Goal: Information Seeking & Learning: Learn about a topic

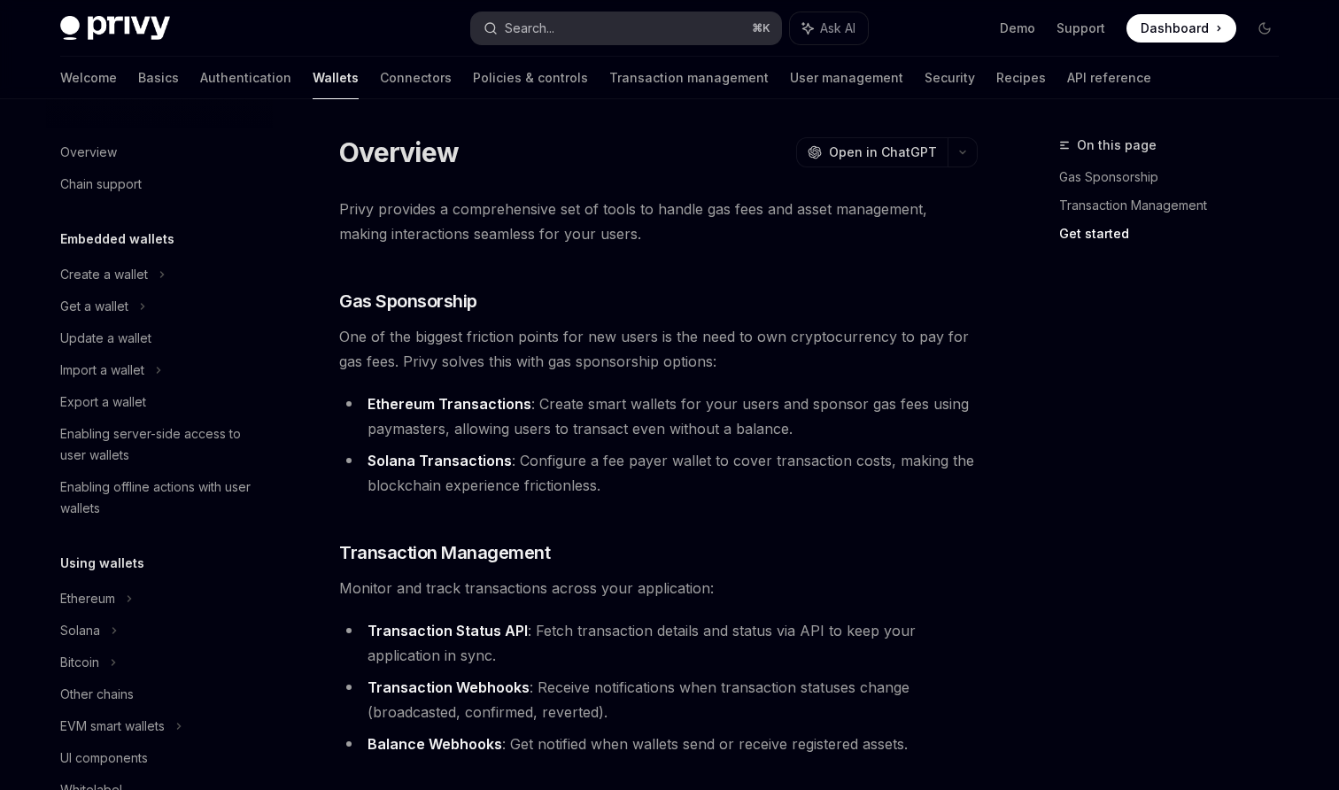
scroll to position [406, 0]
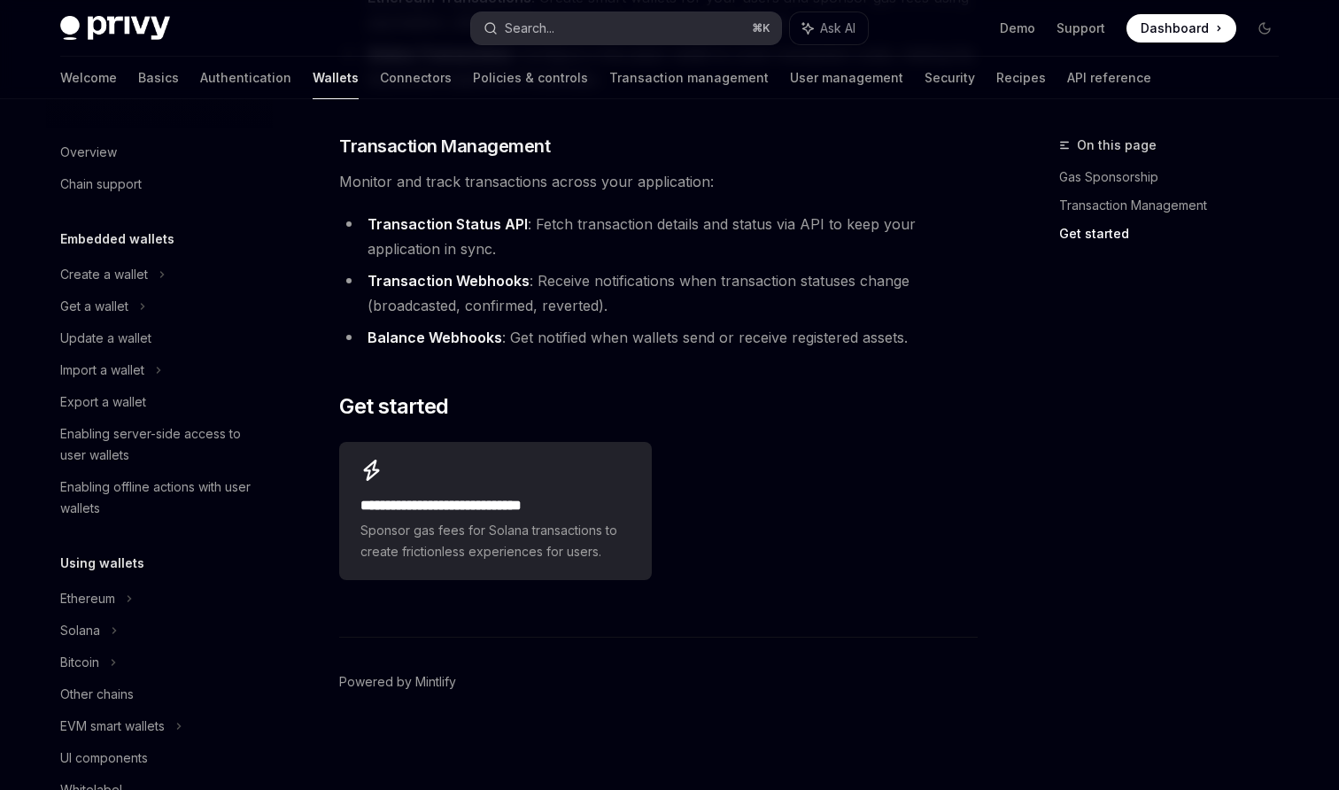
click at [582, 19] on button "Search... ⌘ K" at bounding box center [626, 28] width 310 height 32
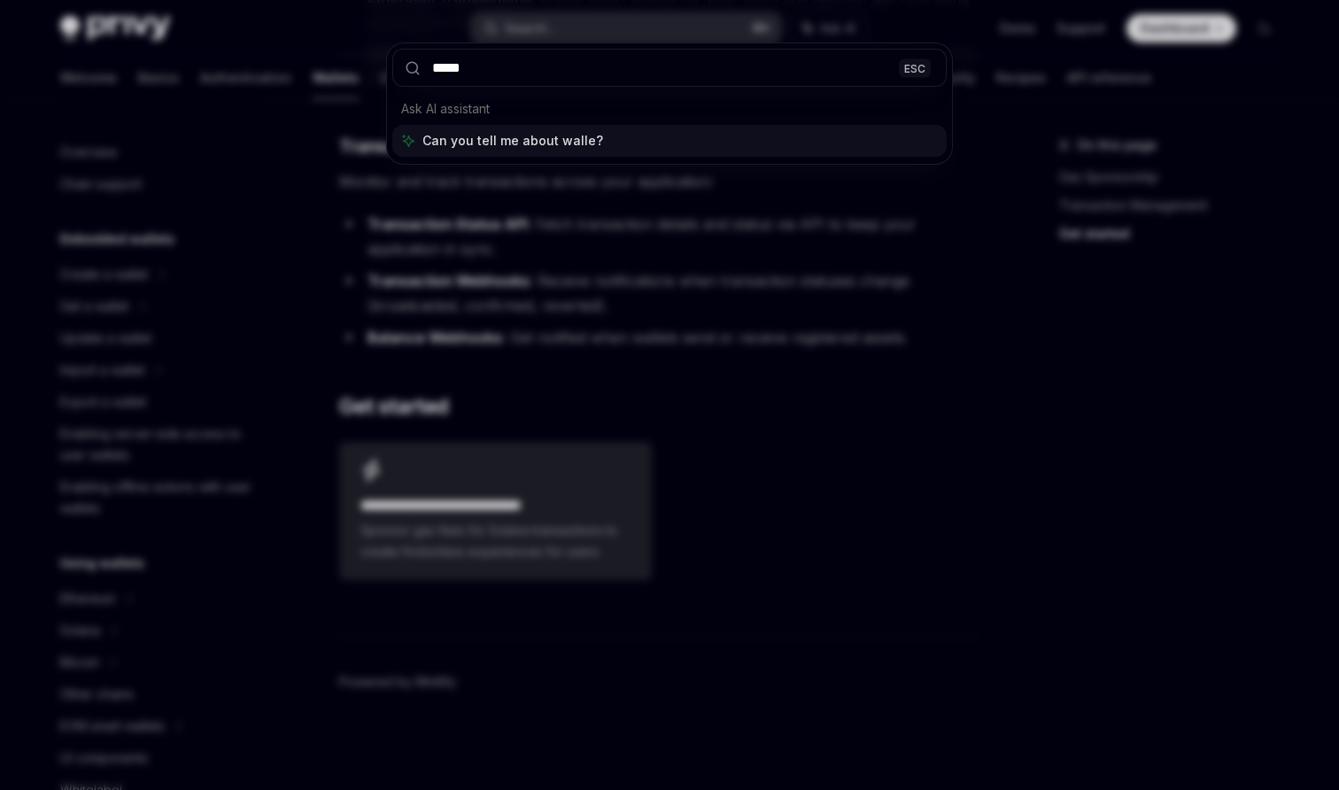
type input "******"
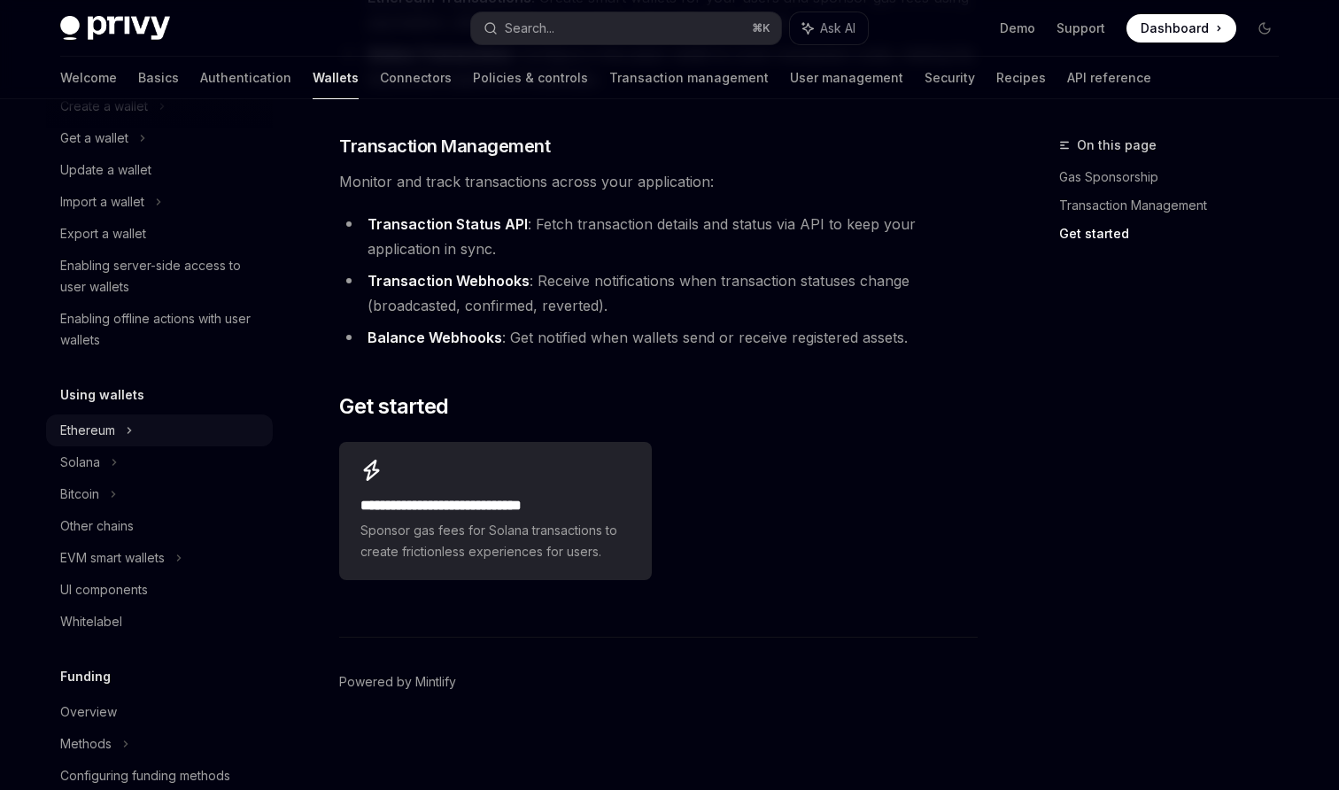
scroll to position [222, 0]
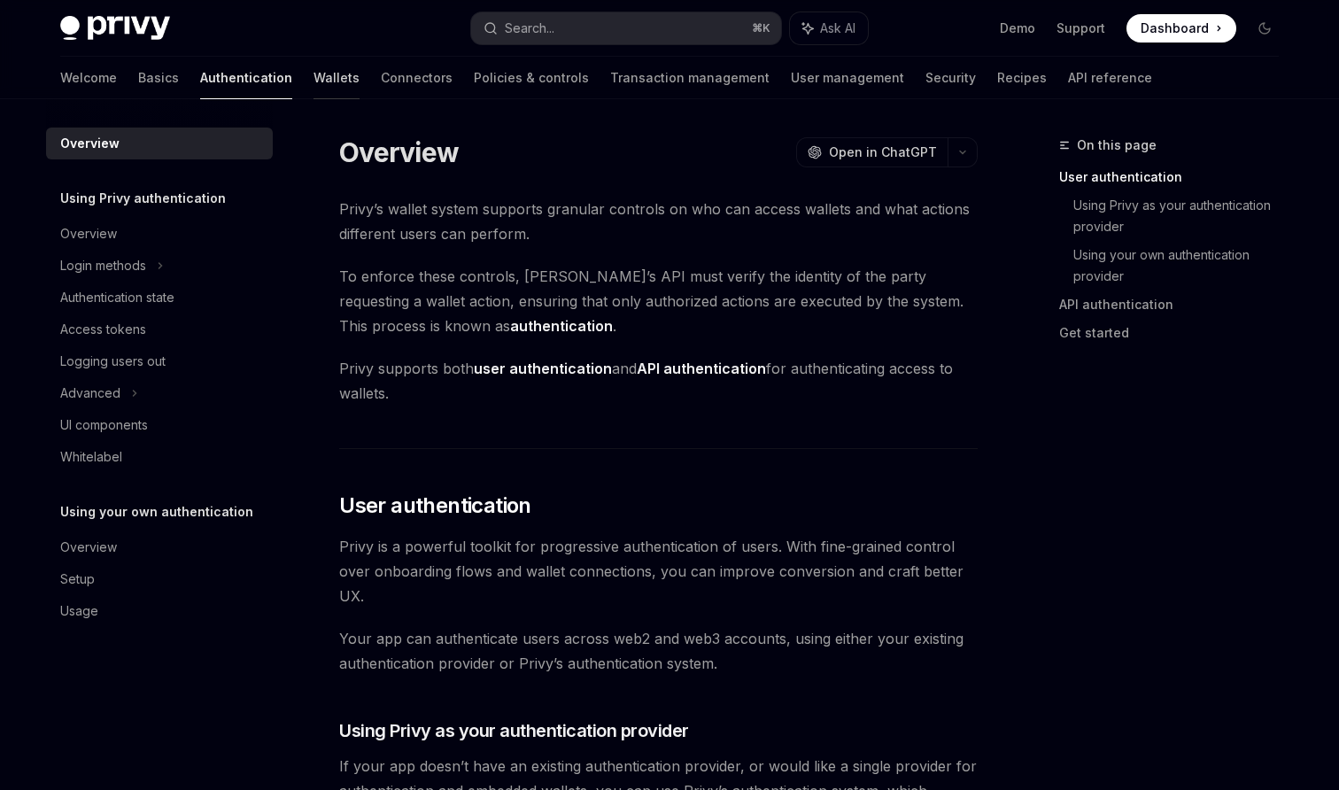
click at [313, 73] on link "Wallets" at bounding box center [336, 78] width 46 height 43
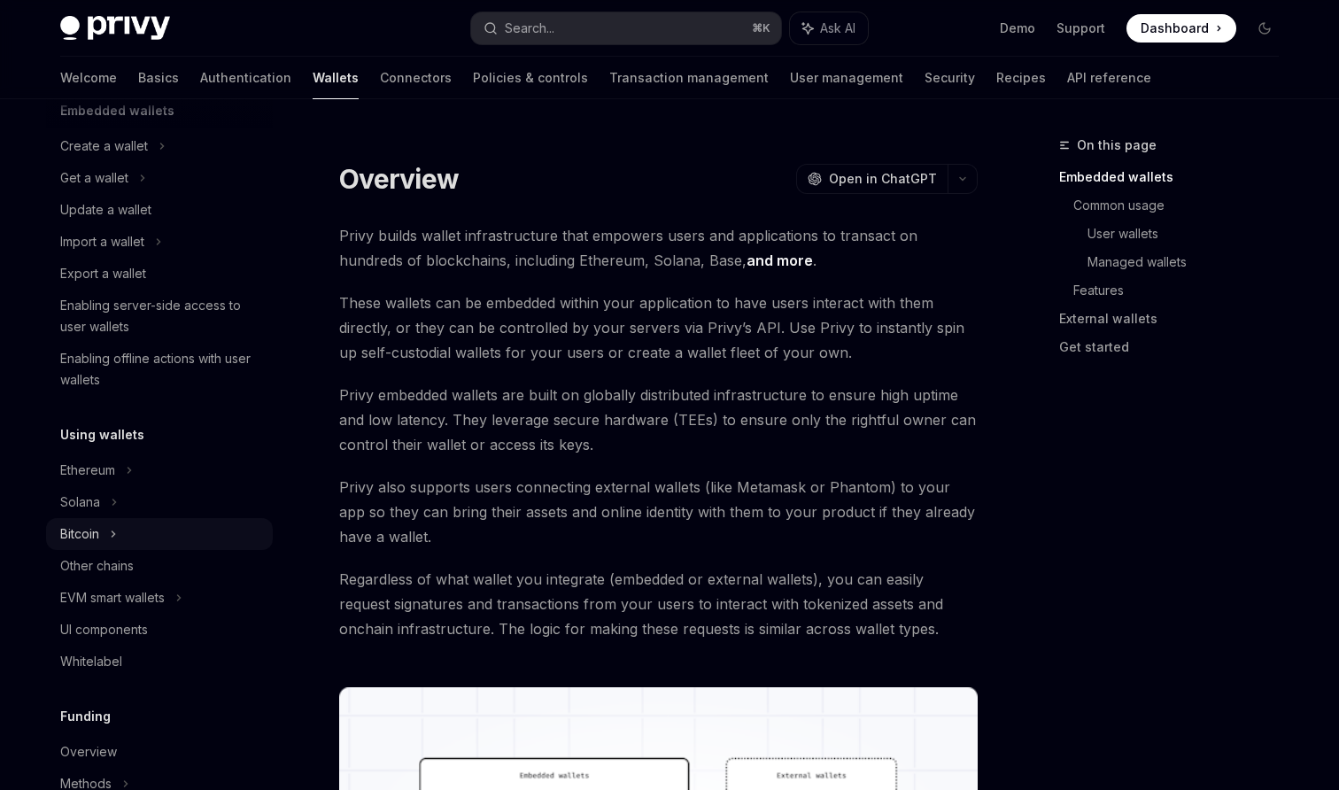
scroll to position [158, 0]
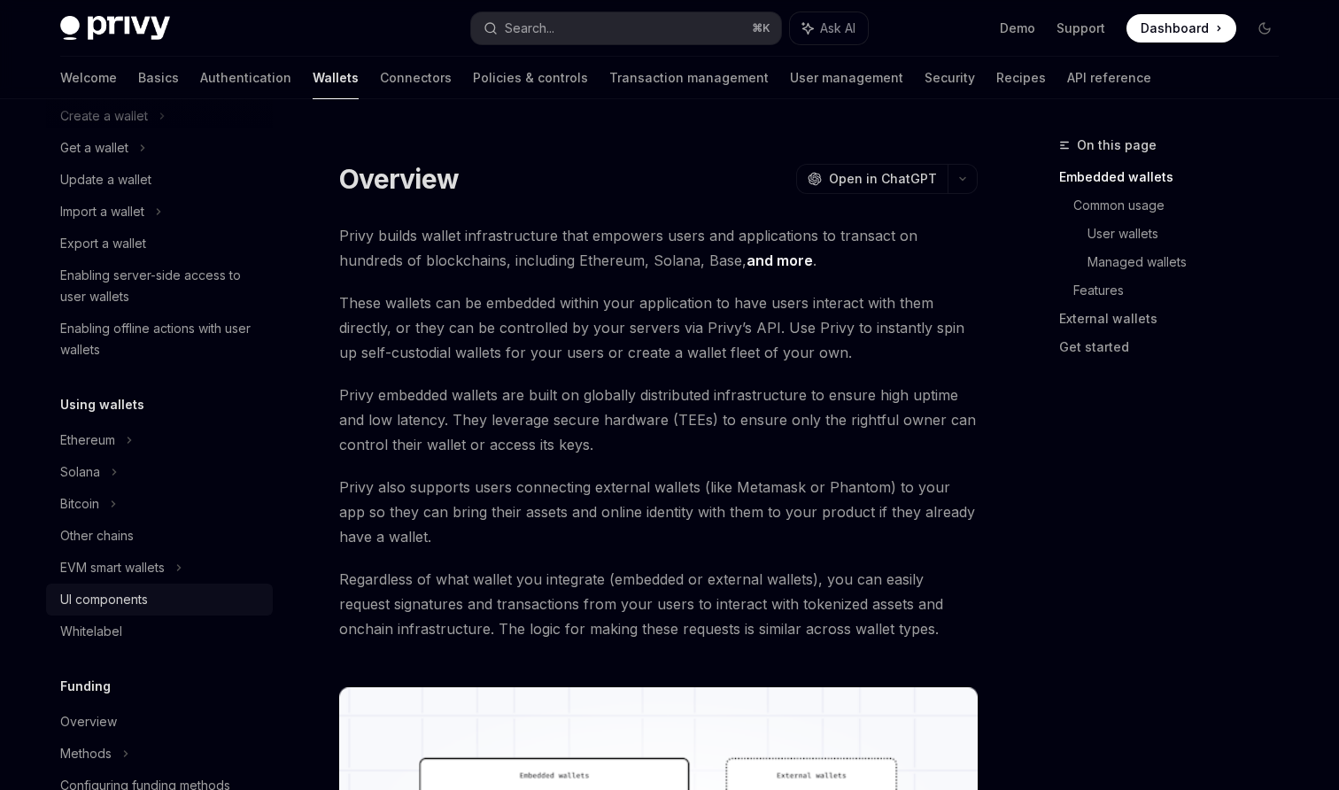
click at [113, 600] on div "UI components" at bounding box center [104, 599] width 88 height 21
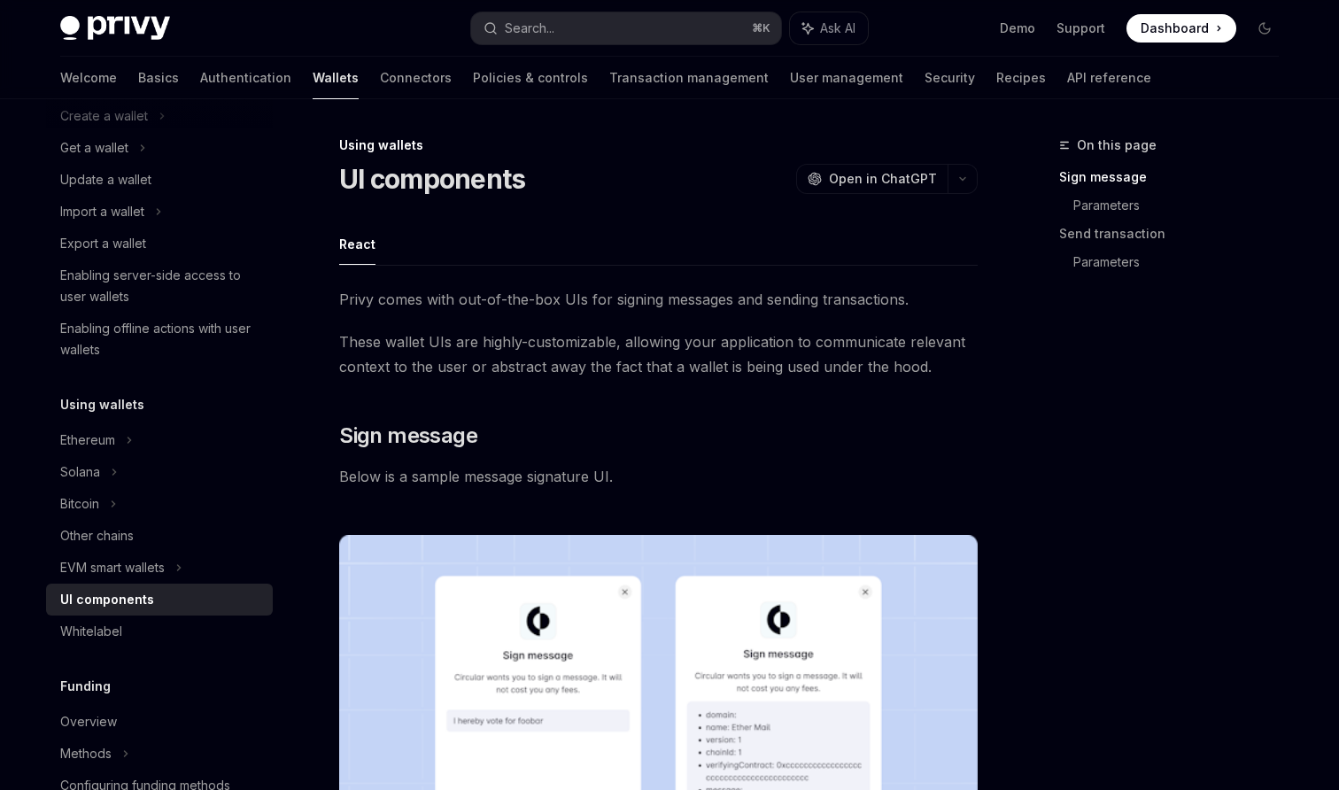
type textarea "*"
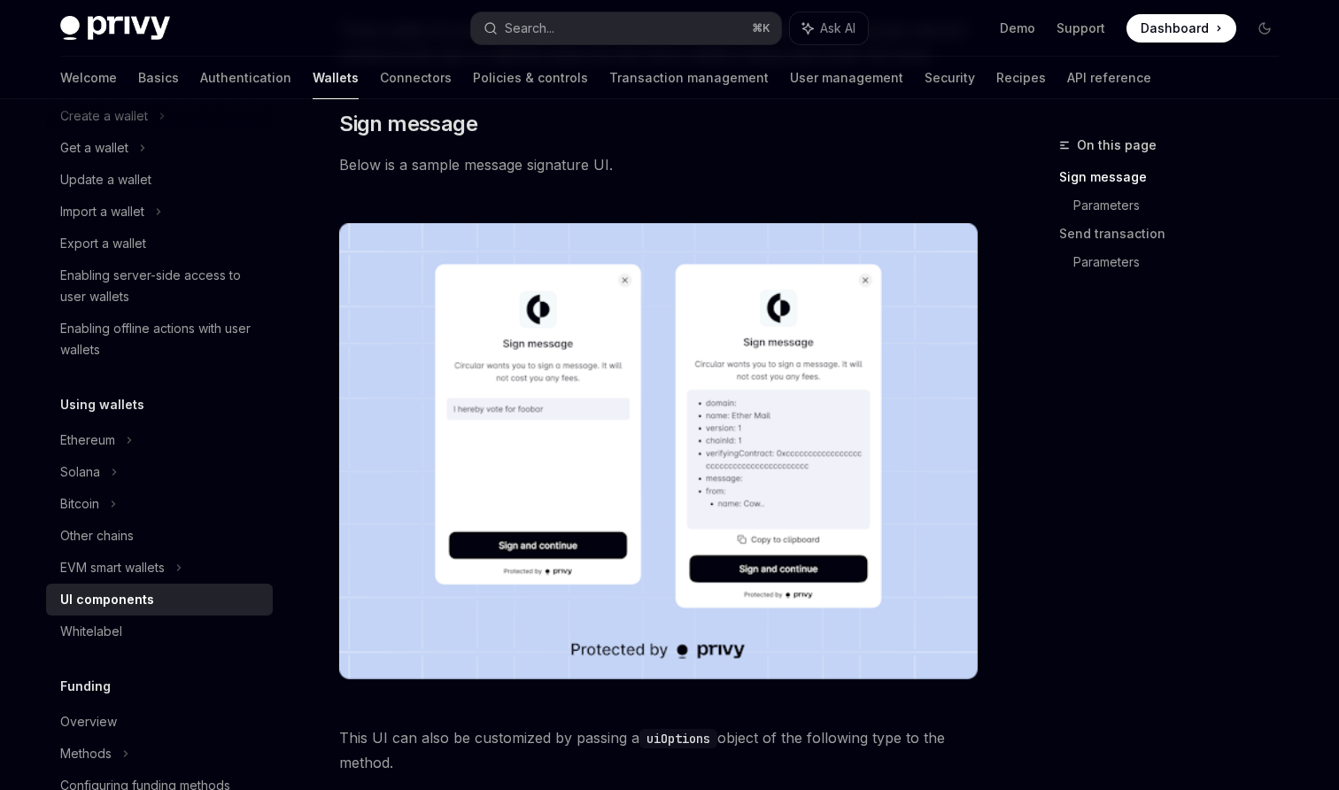
scroll to position [355, 0]
